Goal: Transaction & Acquisition: Obtain resource

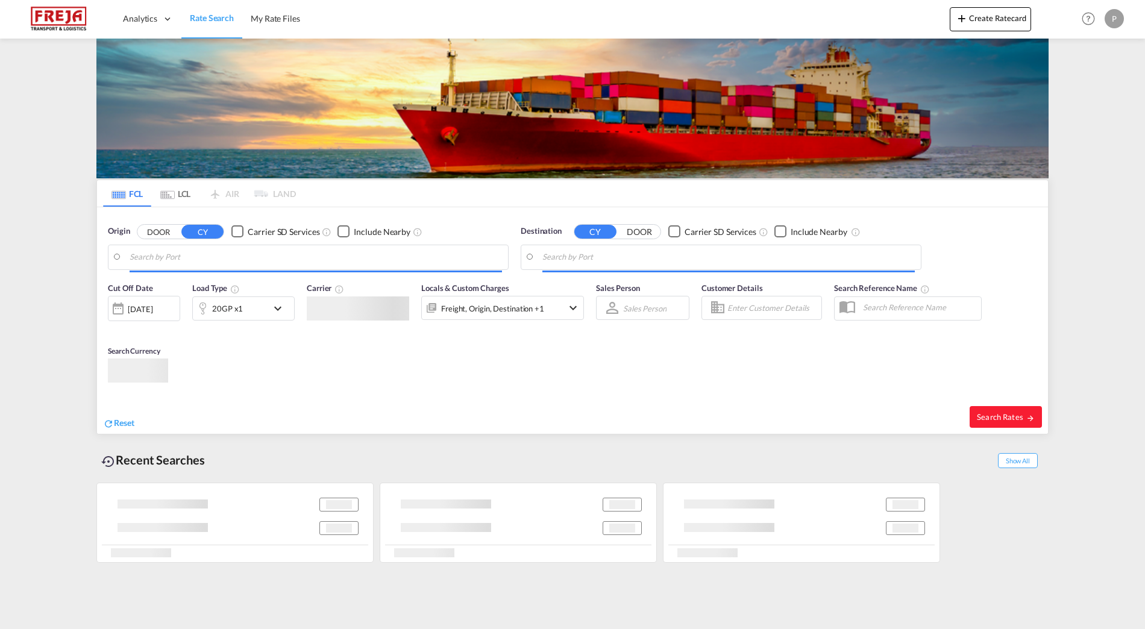
type input "[PERSON_NAME] ([PERSON_NAME]), [GEOGRAPHIC_DATA]"
type input "[GEOGRAPHIC_DATA] ([GEOGRAPHIC_DATA]), DKCPH"
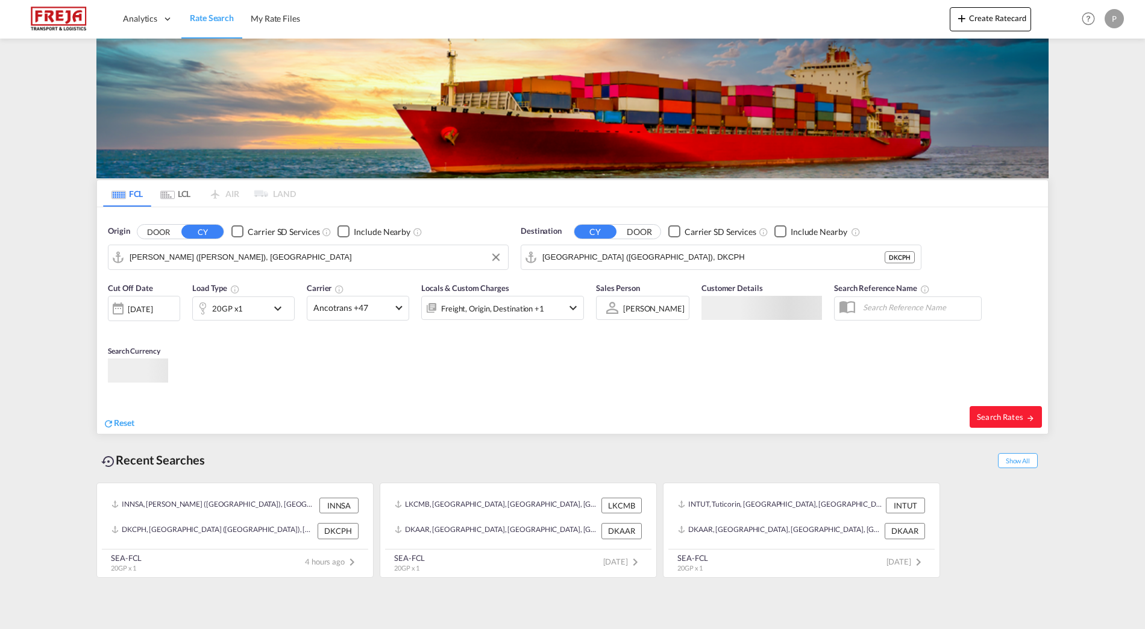
click at [213, 254] on input "[PERSON_NAME] ([PERSON_NAME]), [GEOGRAPHIC_DATA]" at bounding box center [316, 257] width 372 height 18
click at [1004, 417] on span "Search Rates" at bounding box center [1006, 417] width 58 height 10
type input "INNSA to DKCPH / [DATE]"
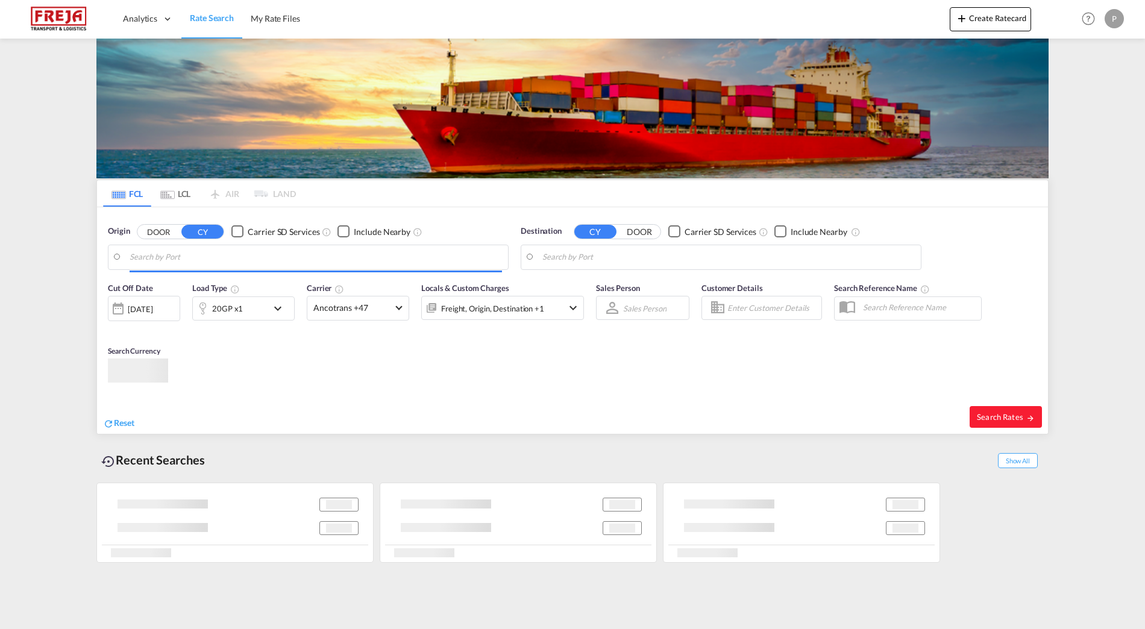
type input "[PERSON_NAME] ([PERSON_NAME]), [GEOGRAPHIC_DATA]"
type input "[GEOGRAPHIC_DATA] ([GEOGRAPHIC_DATA]), DKCPH"
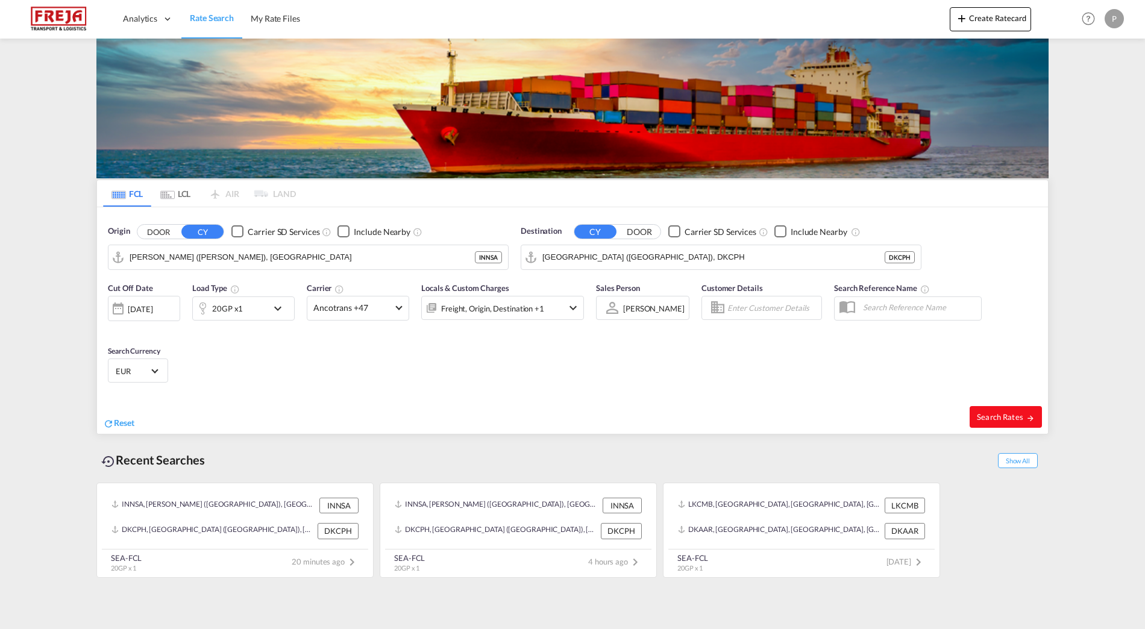
click at [1012, 418] on span "Search Rates" at bounding box center [1006, 417] width 58 height 10
type input "INNSA to DKCPH / [DATE]"
